Goal: Information Seeking & Learning: Learn about a topic

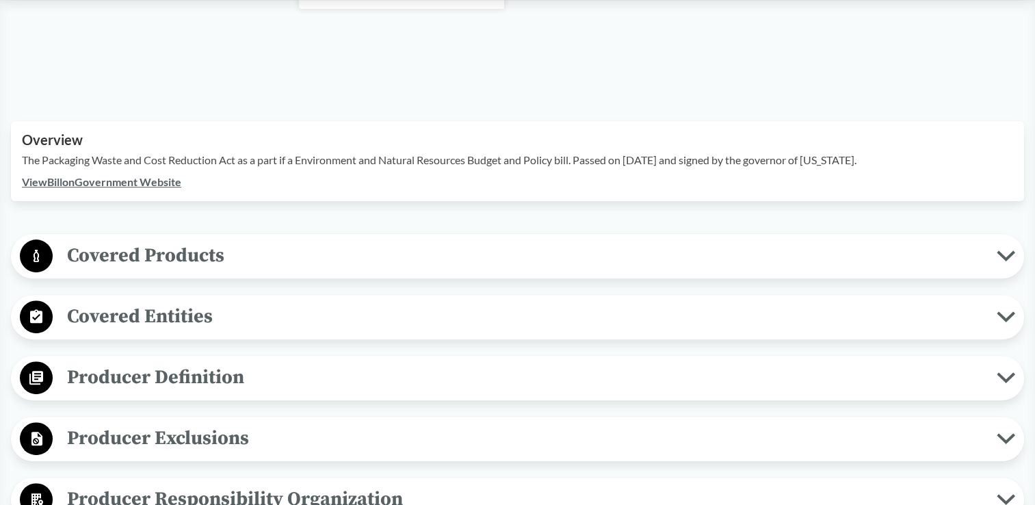
scroll to position [392, 0]
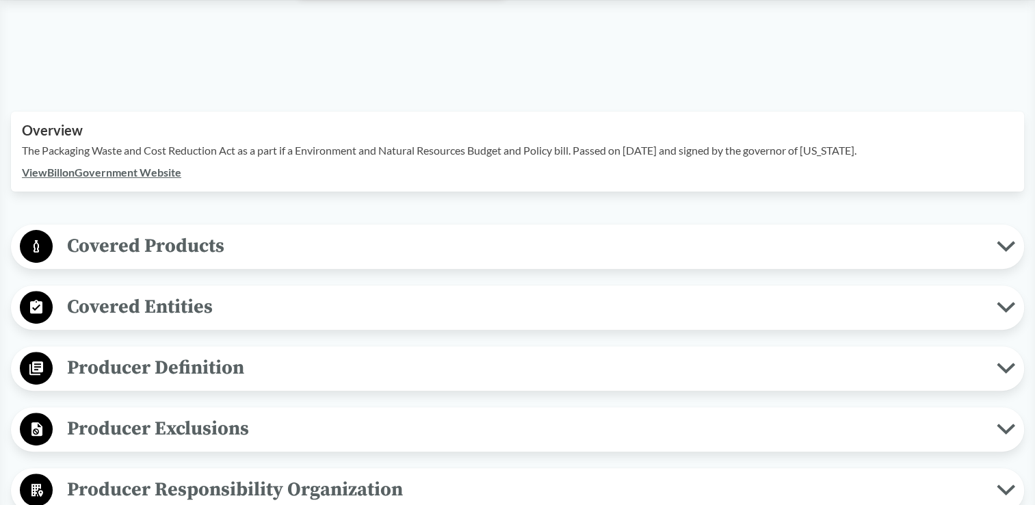
click at [1005, 241] on icon at bounding box center [1006, 246] width 18 height 11
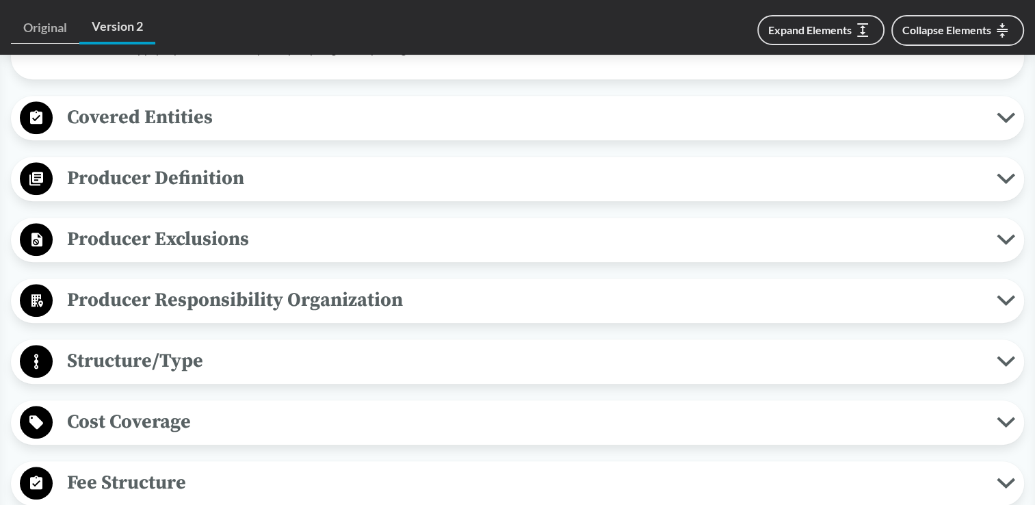
scroll to position [1172, 0]
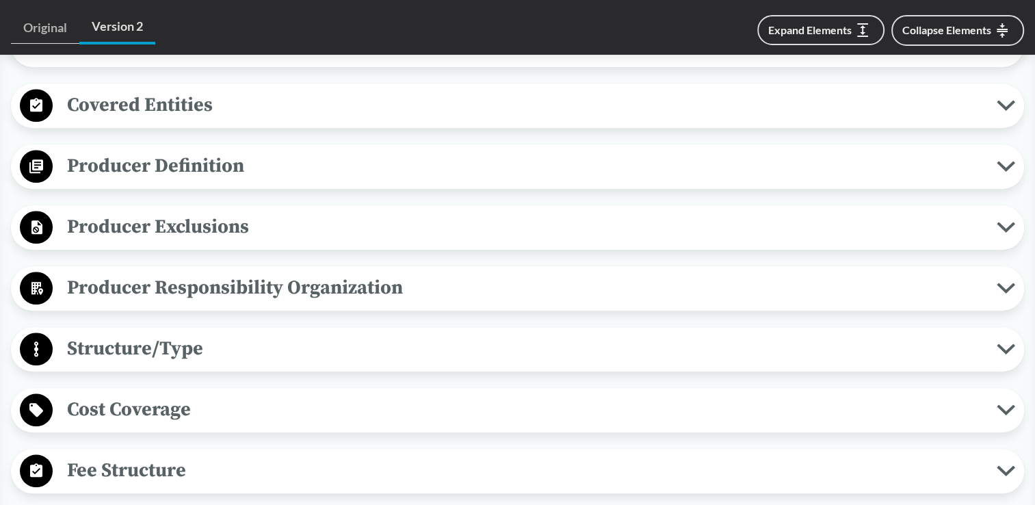
click at [1008, 103] on icon at bounding box center [1006, 105] width 14 height 7
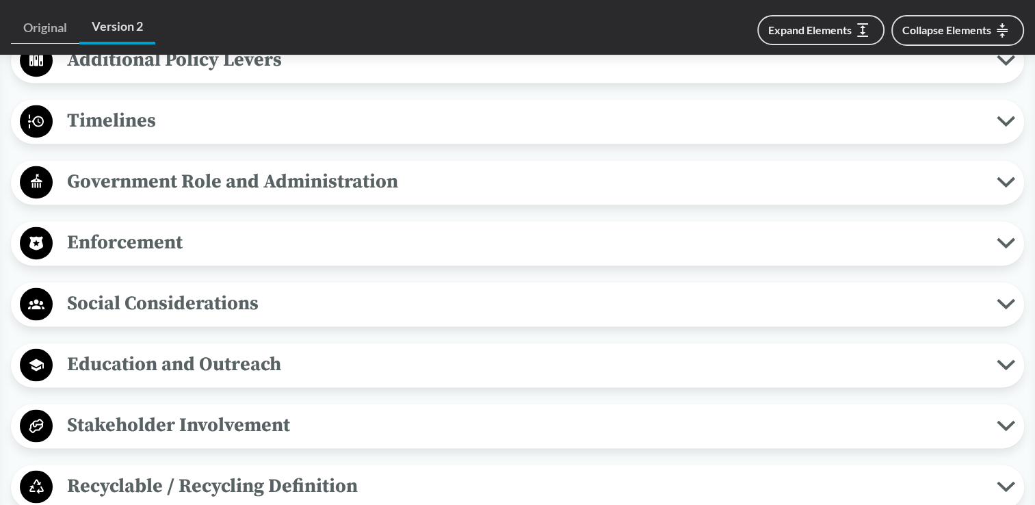
scroll to position [2044, 0]
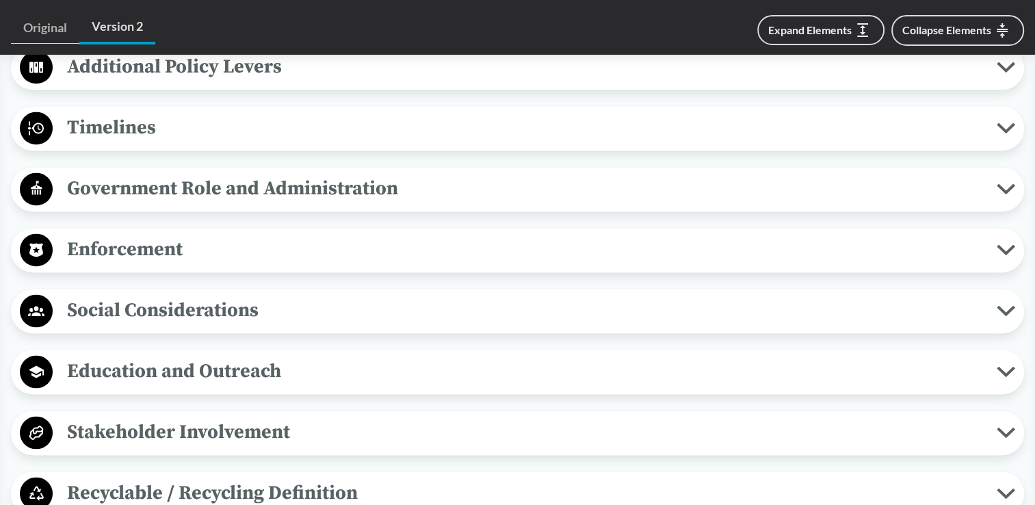
click at [1008, 122] on icon at bounding box center [1006, 127] width 18 height 11
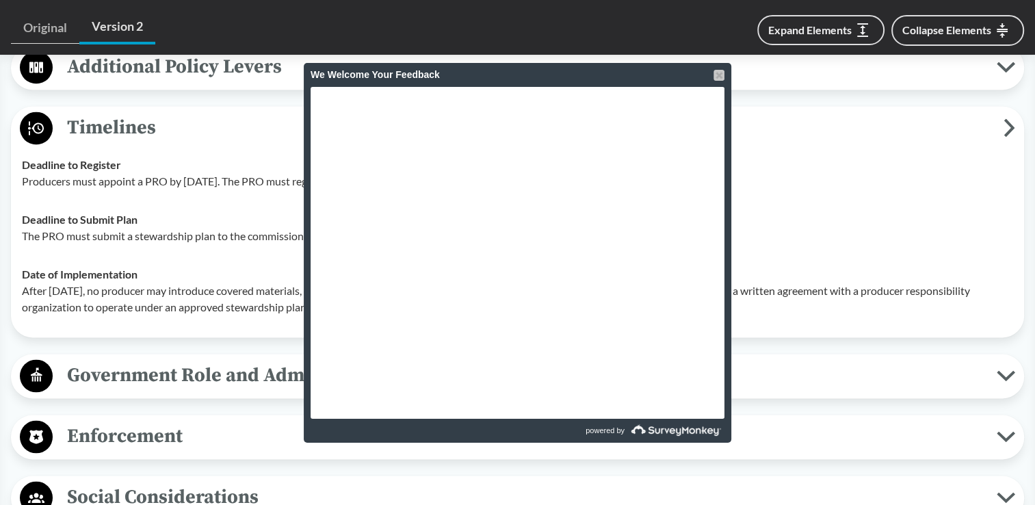
click at [718, 70] on div at bounding box center [718, 75] width 11 height 11
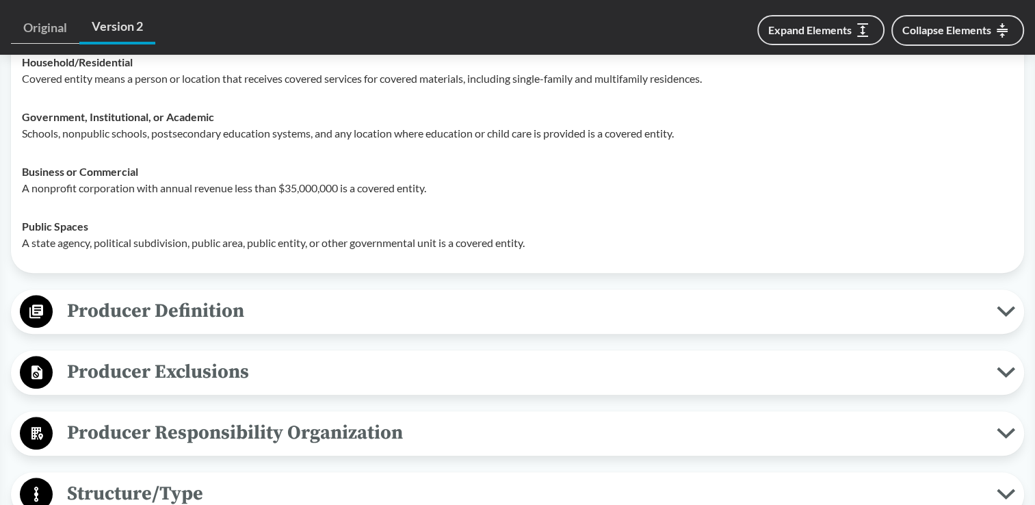
scroll to position [1345, 0]
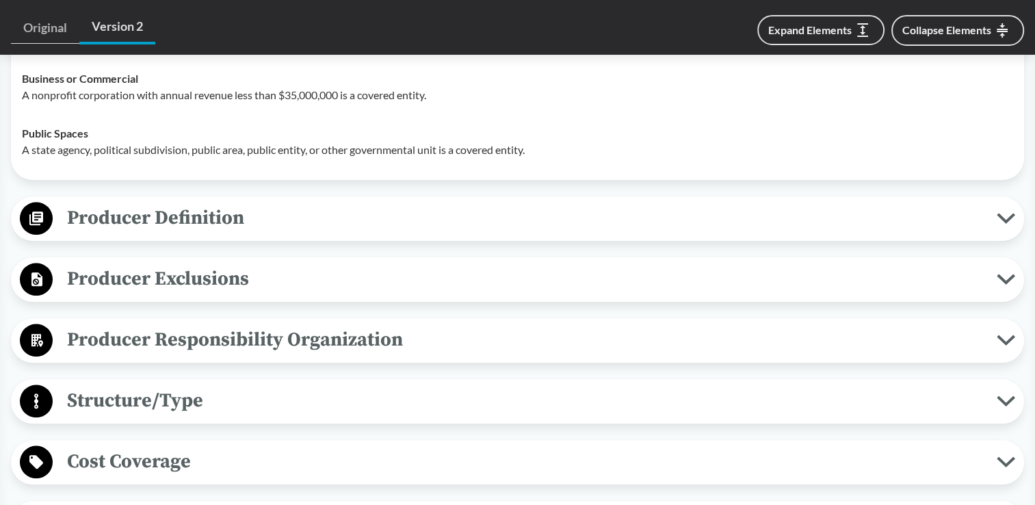
click at [1008, 223] on button "Producer Definition" at bounding box center [518, 218] width 1004 height 35
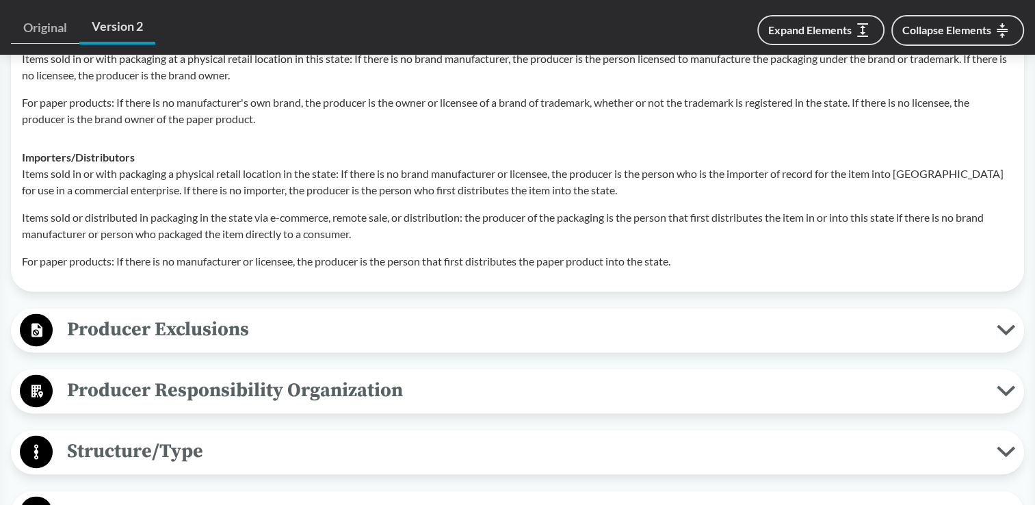
scroll to position [1787, 0]
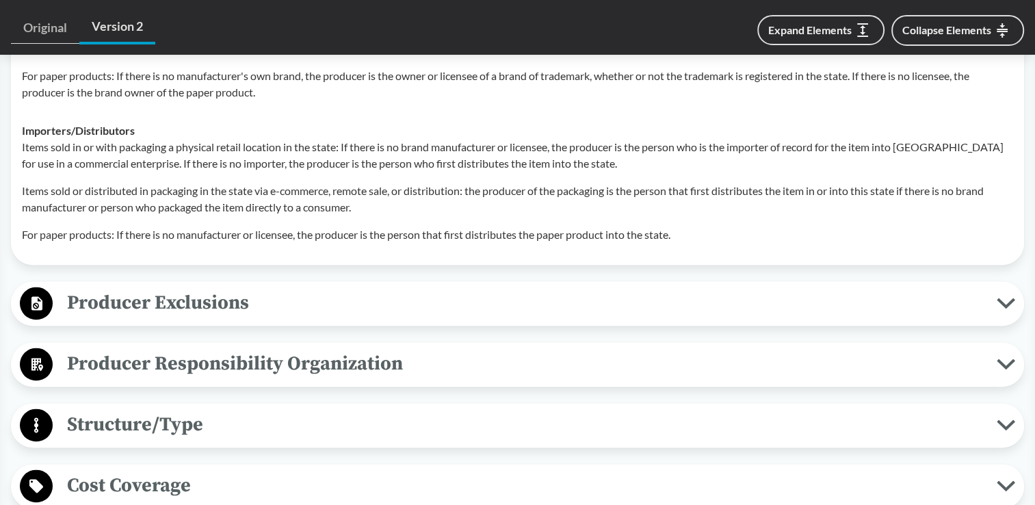
click at [186, 301] on span "Producer Exclusions" at bounding box center [525, 302] width 944 height 31
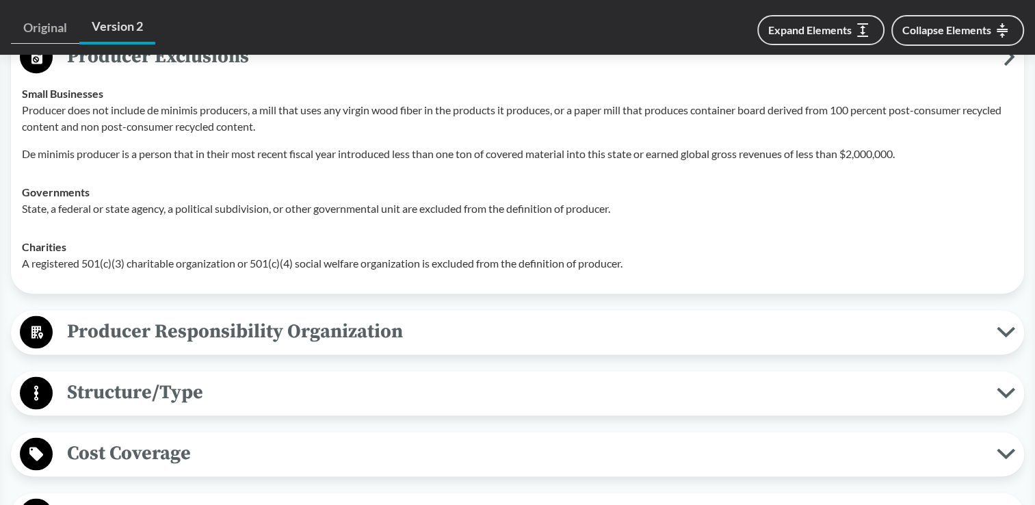
scroll to position [2060, 0]
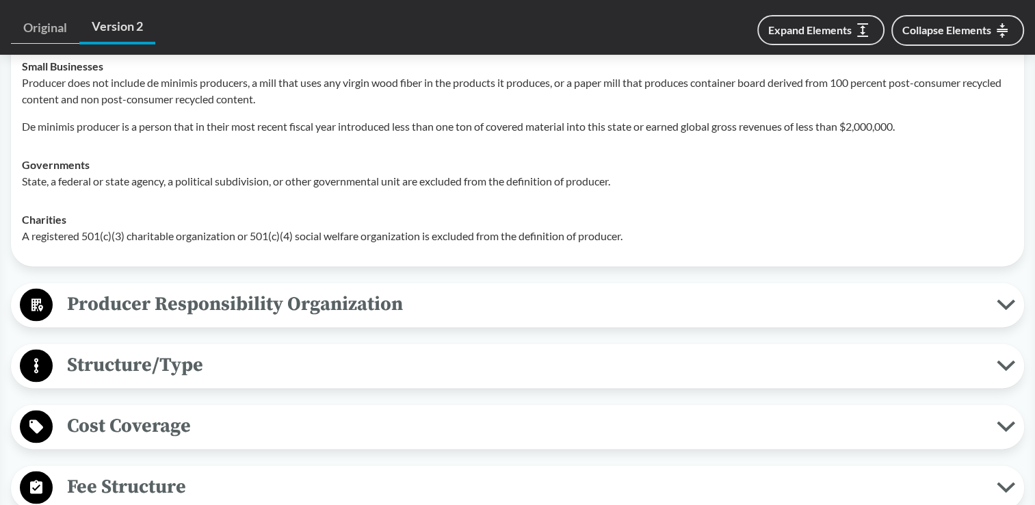
click at [186, 301] on span "Producer Responsibility Organization" at bounding box center [525, 304] width 944 height 31
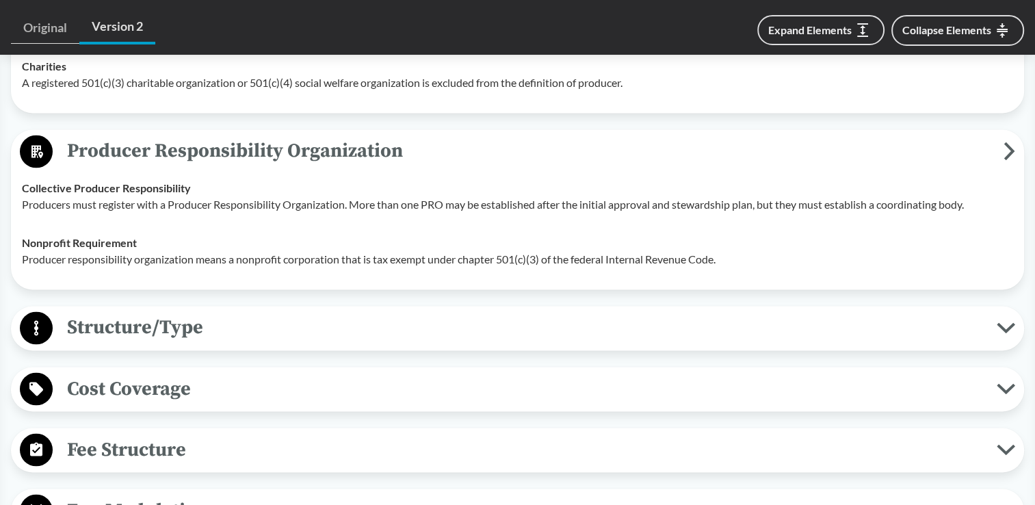
scroll to position [2225, 0]
